Goal: Book appointment/travel/reservation

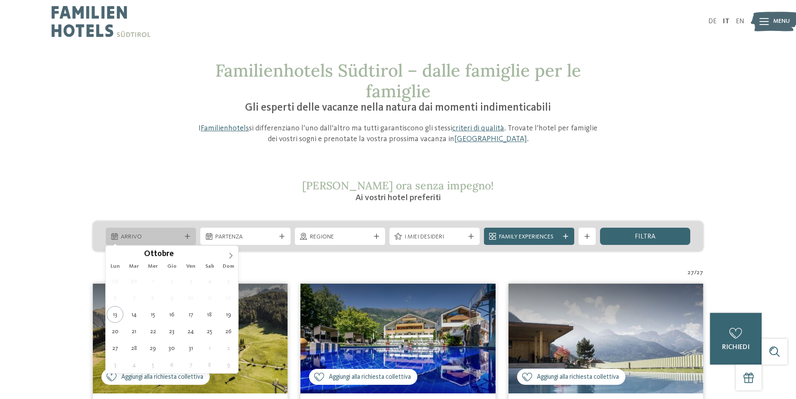
click at [135, 237] on span "Arrivo" at bounding box center [151, 237] width 60 height 9
click at [229, 254] on icon at bounding box center [231, 255] width 6 height 6
type input "****"
click at [229, 254] on icon at bounding box center [231, 255] width 6 height 6
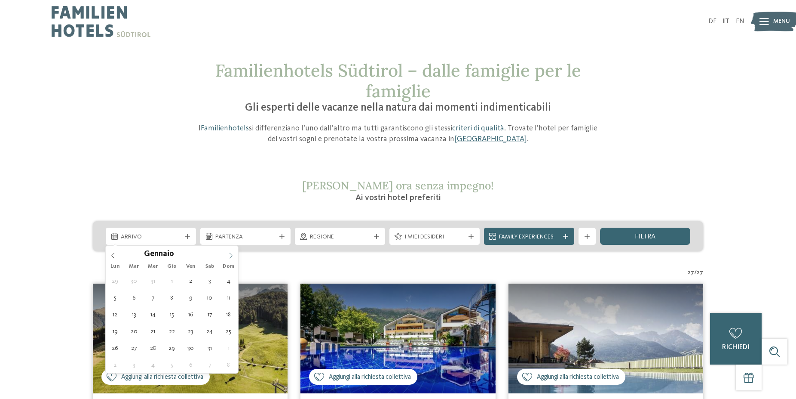
click at [229, 254] on icon at bounding box center [231, 255] width 6 height 6
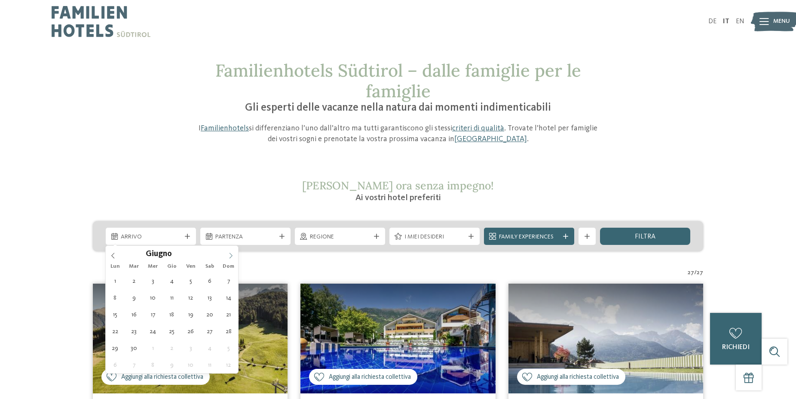
click at [229, 254] on icon at bounding box center [231, 255] width 6 height 6
type div "22.08.2026"
type input "****"
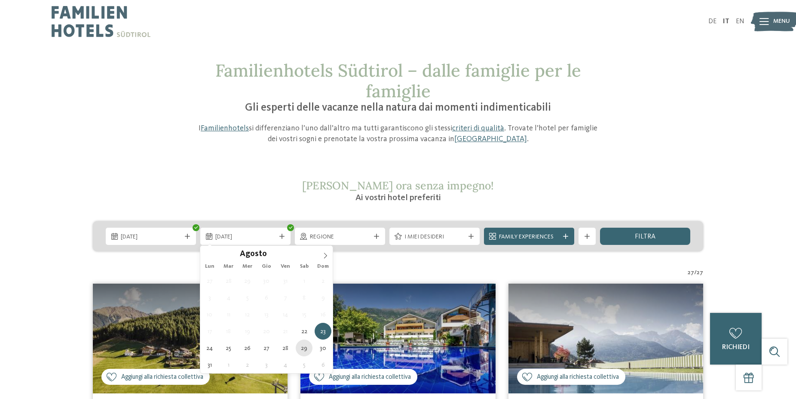
type div "29.08.2026"
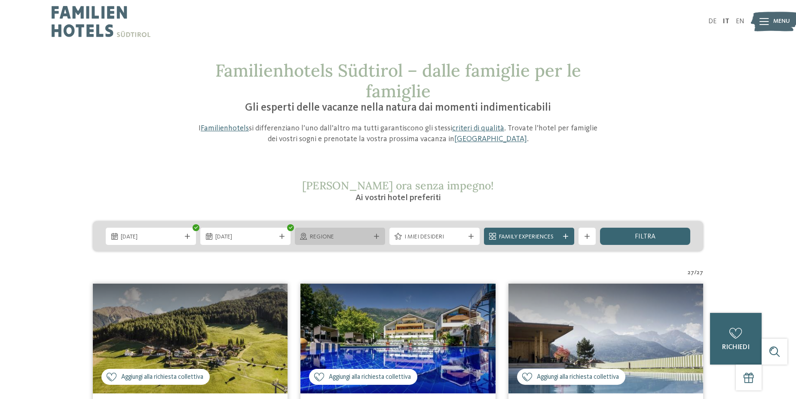
click at [342, 239] on span "Regione" at bounding box center [340, 237] width 60 height 9
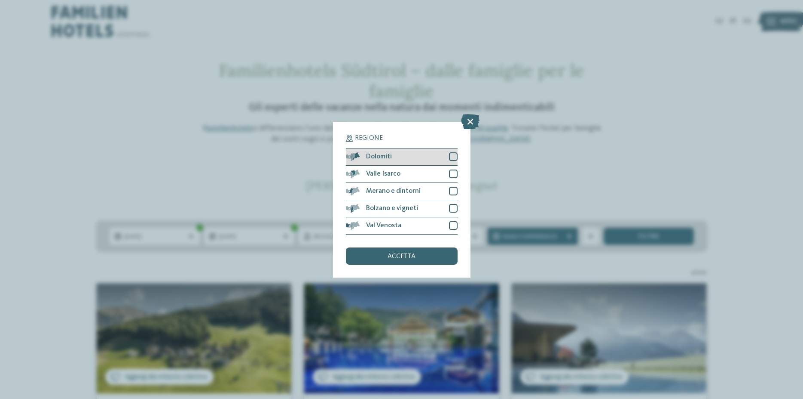
click at [452, 156] on div at bounding box center [453, 156] width 9 height 9
click at [407, 258] on span "accetta" at bounding box center [402, 256] width 28 height 7
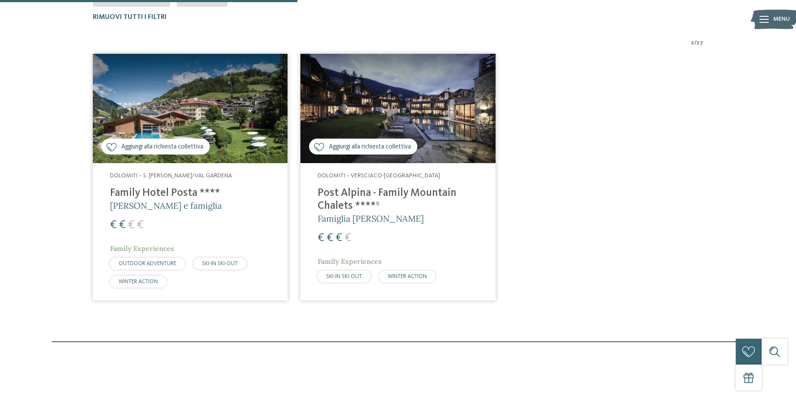
scroll to position [194, 0]
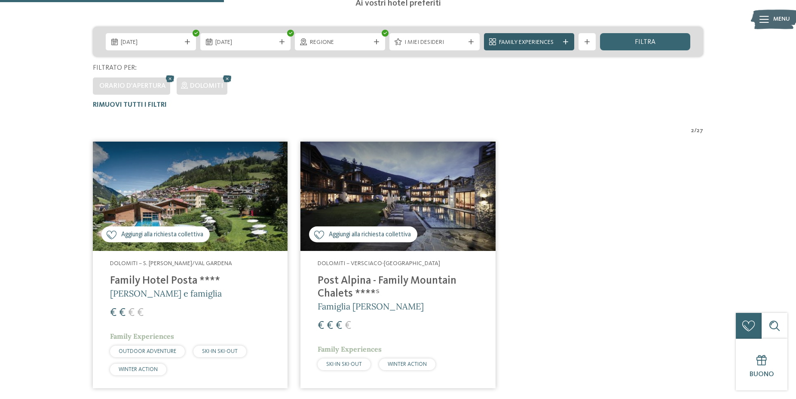
click at [506, 45] on span "Family Experiences" at bounding box center [529, 42] width 60 height 9
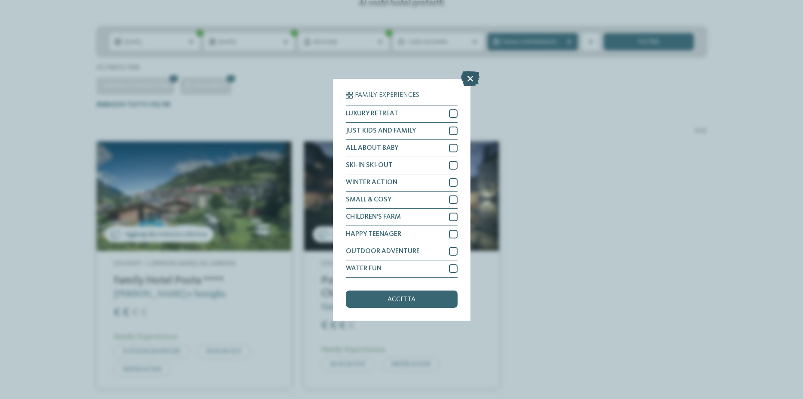
click at [468, 79] on icon at bounding box center [470, 78] width 18 height 15
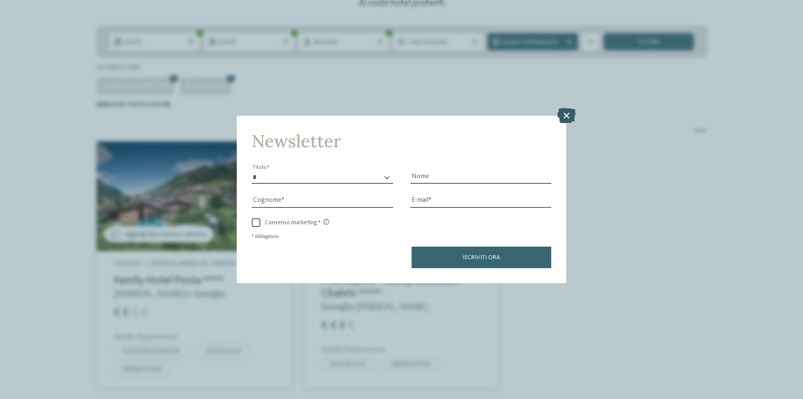
click at [564, 116] on icon at bounding box center [567, 115] width 18 height 15
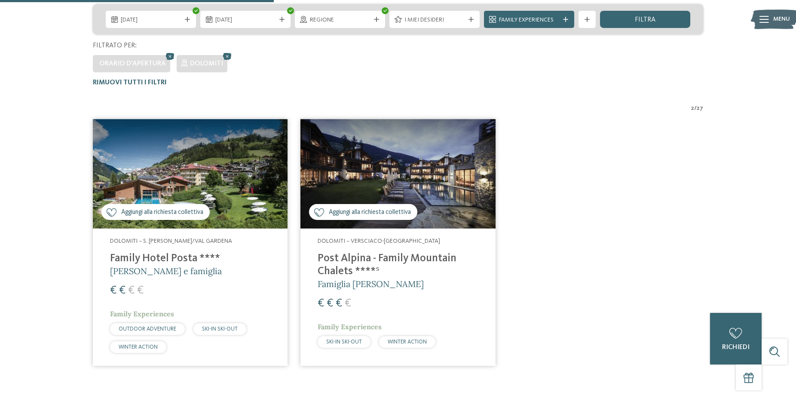
scroll to position [238, 0]
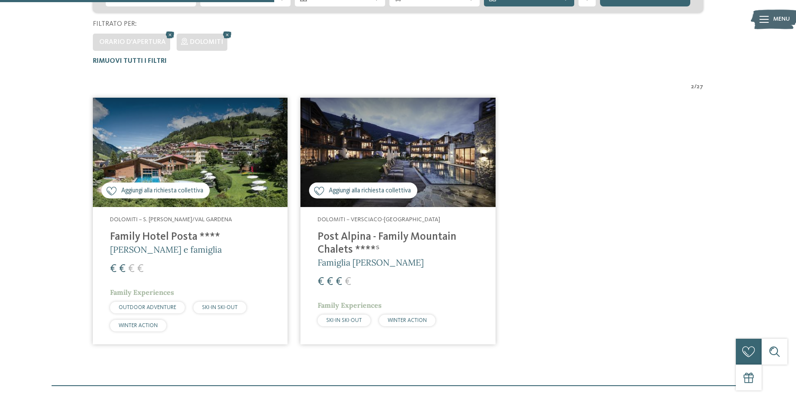
click at [362, 239] on h4 "Post Alpina - Family Mountain Chalets ****ˢ" at bounding box center [398, 243] width 160 height 26
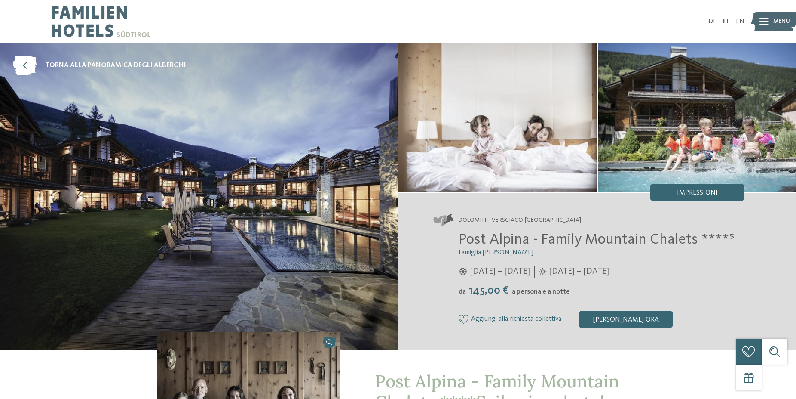
click at [604, 318] on div "[PERSON_NAME] ora" at bounding box center [626, 318] width 95 height 17
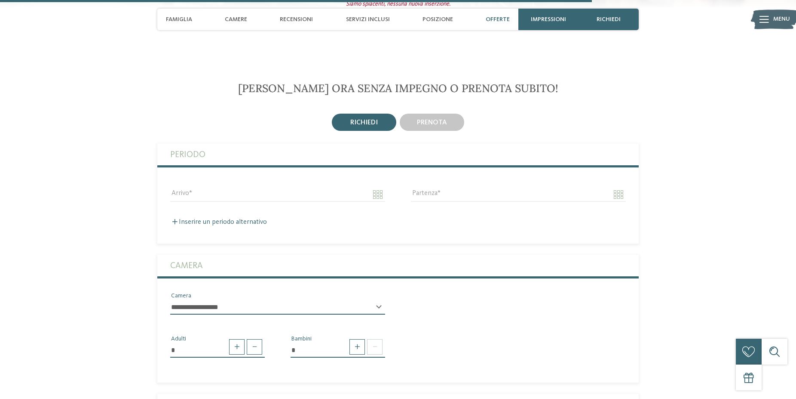
scroll to position [2250, 0]
click at [199, 187] on input "Arrivo" at bounding box center [277, 194] width 215 height 15
